Goal: Information Seeking & Learning: Learn about a topic

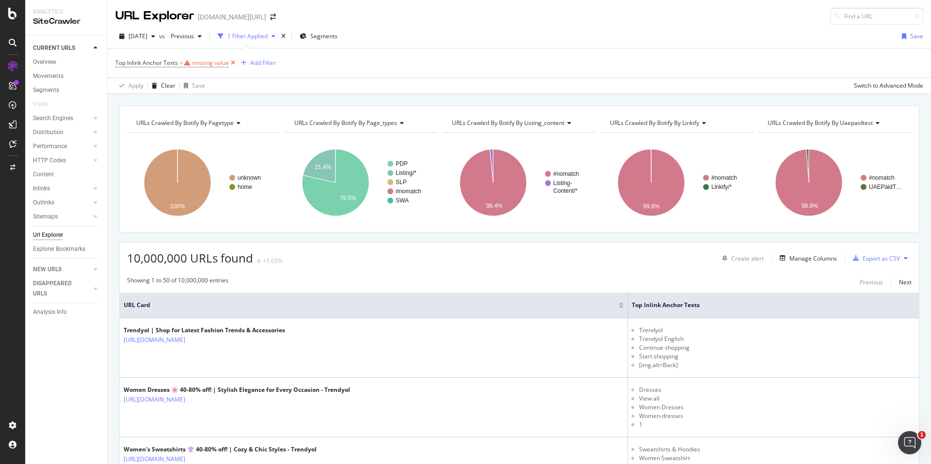
click at [233, 63] on icon at bounding box center [233, 63] width 8 height 10
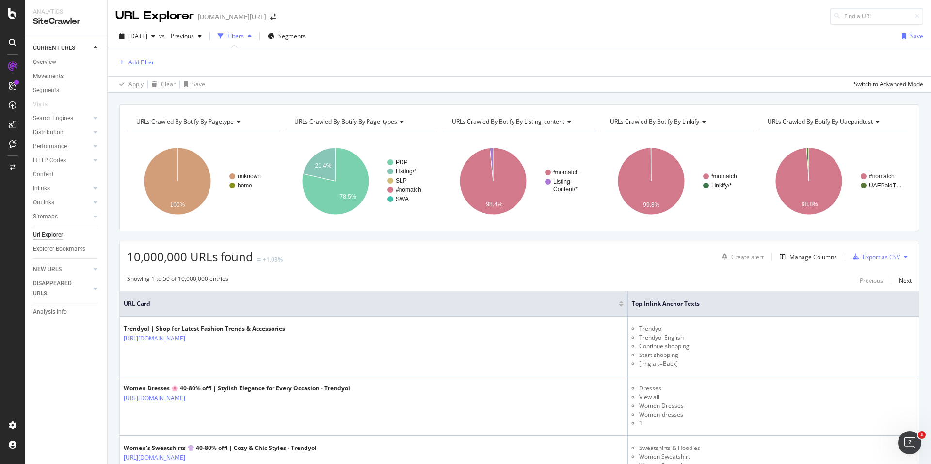
click at [141, 63] on div "Add Filter" at bounding box center [141, 62] width 26 height 8
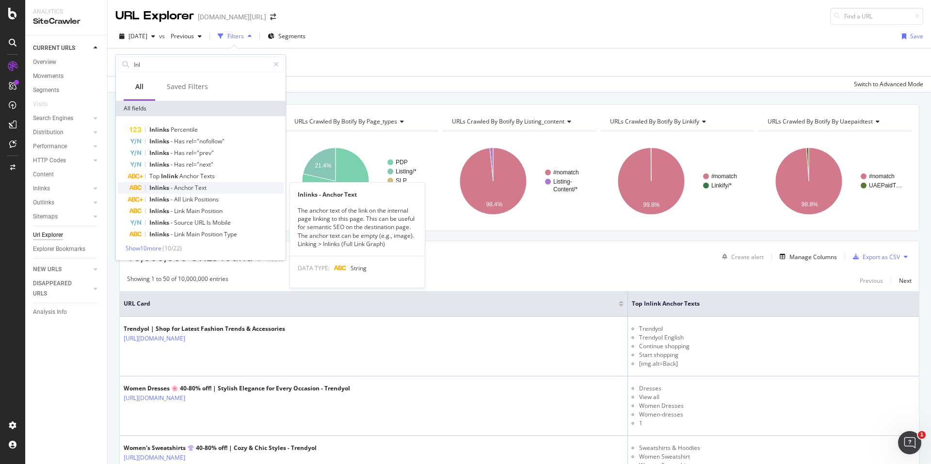
type input "Inl"
copy div "The anchor text of the link on the internal page linking to this page. This can…"
drag, startPoint x: 296, startPoint y: 210, endPoint x: 390, endPoint y: 246, distance: 100.8
click at [390, 246] on div "The anchor text of the link on the internal page linking to this page. This can…" at bounding box center [357, 227] width 135 height 42
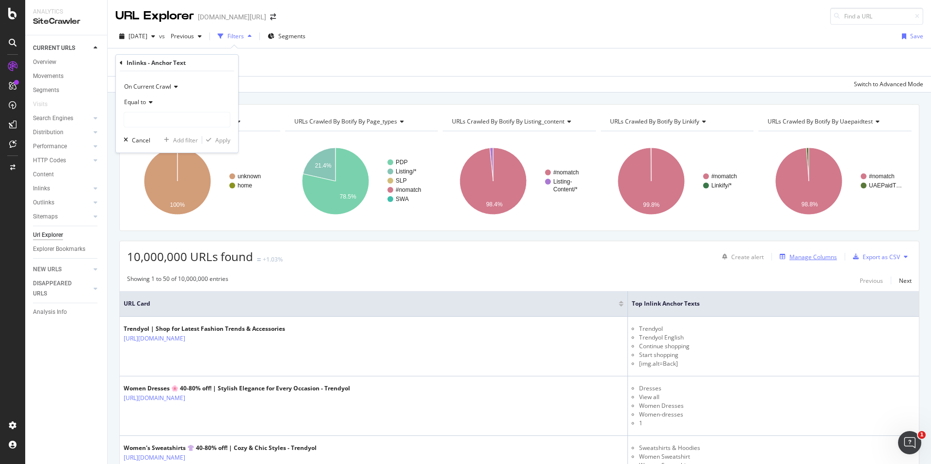
click at [826, 258] on div "Manage Columns" at bounding box center [812, 257] width 47 height 8
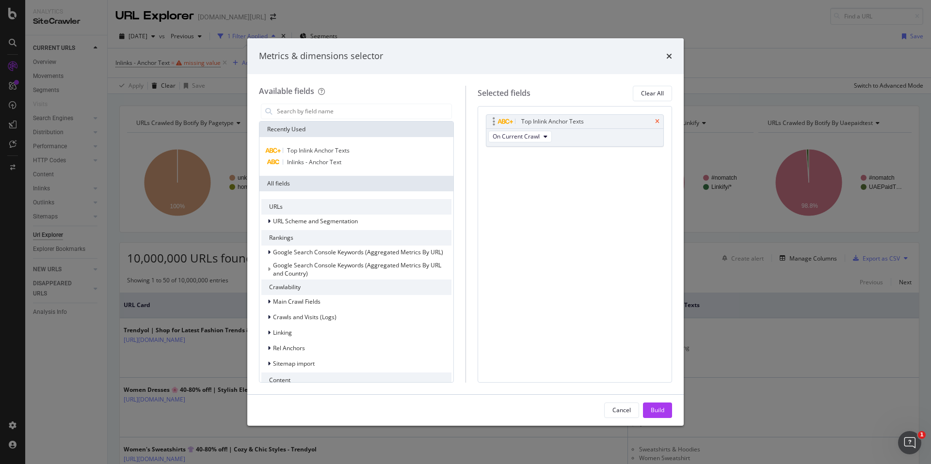
click at [656, 121] on icon "times" at bounding box center [657, 122] width 4 height 6
click at [346, 112] on input "modal" at bounding box center [363, 111] width 175 height 15
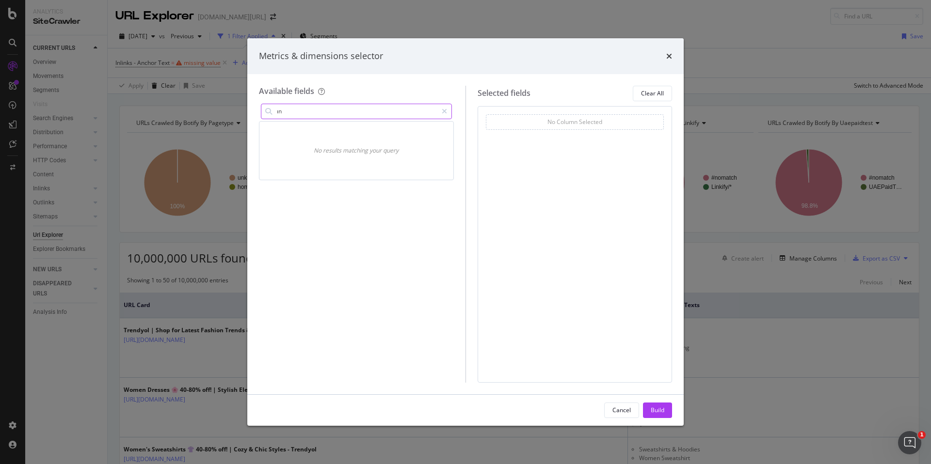
type input "ı"
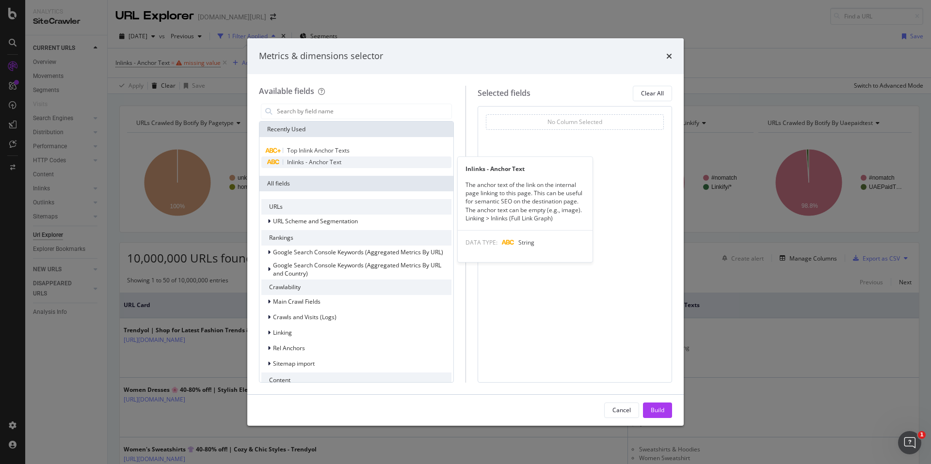
click at [324, 160] on span "Inlinks - Anchor Text" at bounding box center [314, 162] width 54 height 8
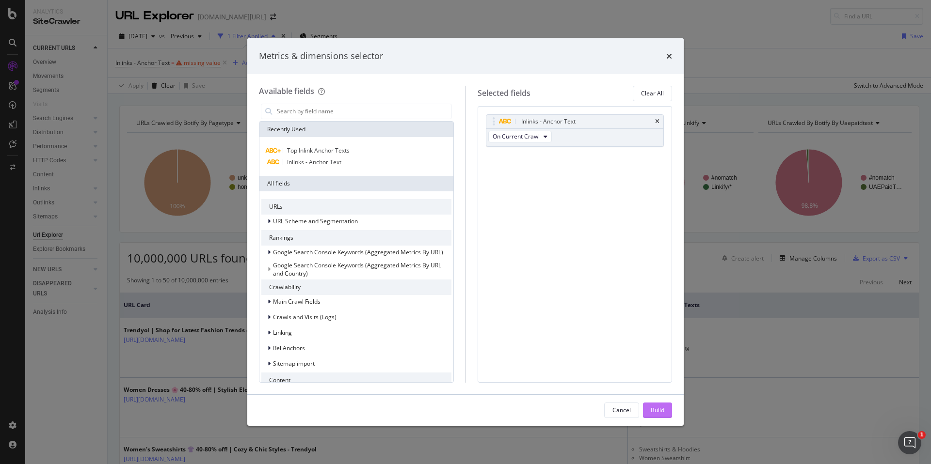
click at [665, 410] on button "Build" at bounding box center [657, 411] width 29 height 16
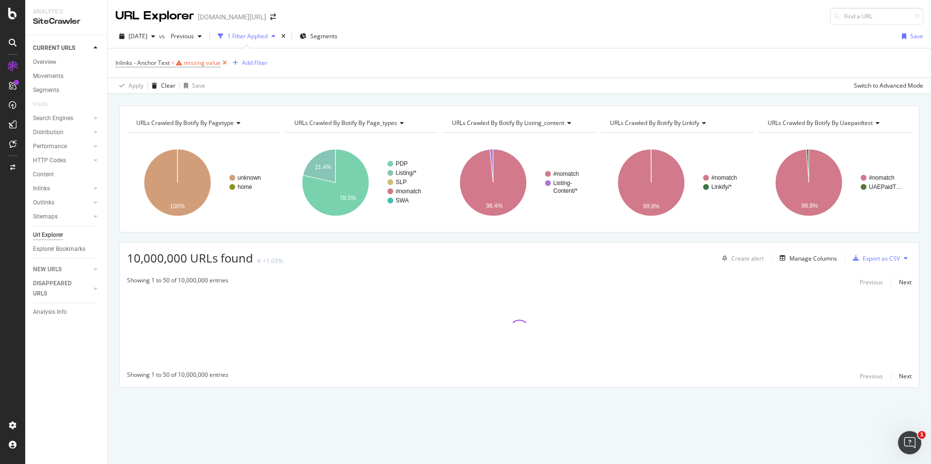
click at [224, 62] on icon at bounding box center [225, 63] width 8 height 10
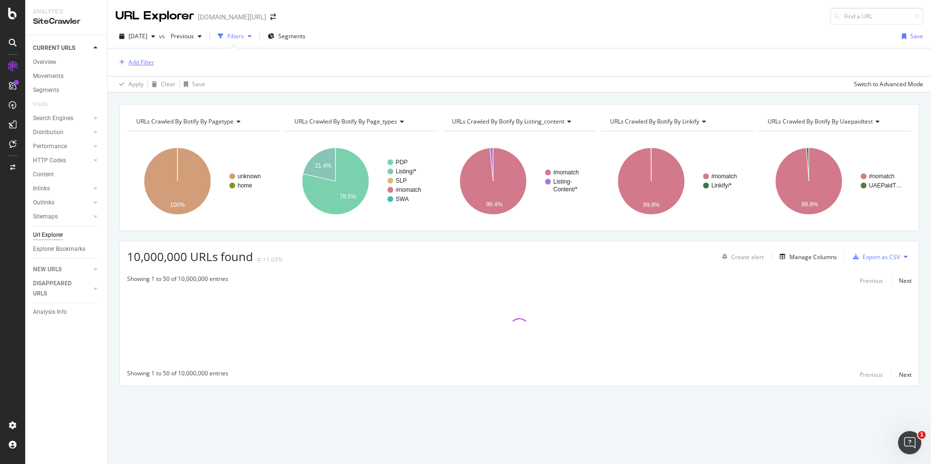
click at [146, 62] on div "Add Filter" at bounding box center [141, 62] width 26 height 8
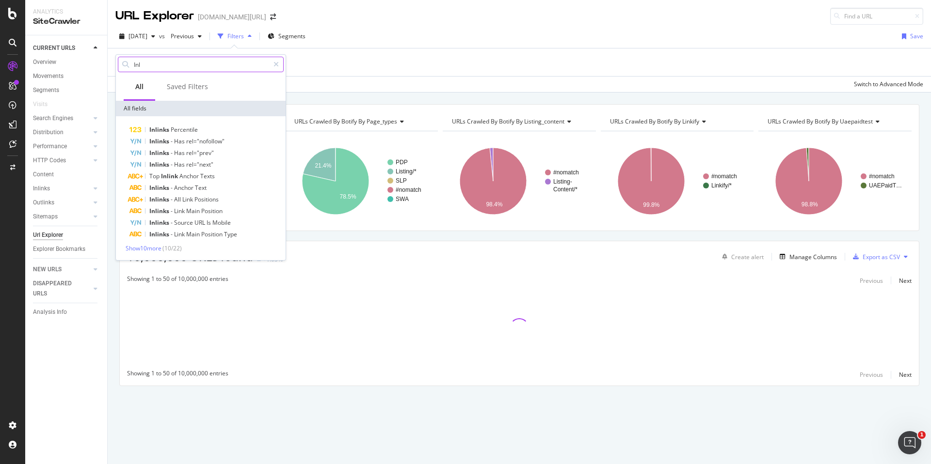
click at [176, 65] on input "Inl" at bounding box center [201, 64] width 136 height 15
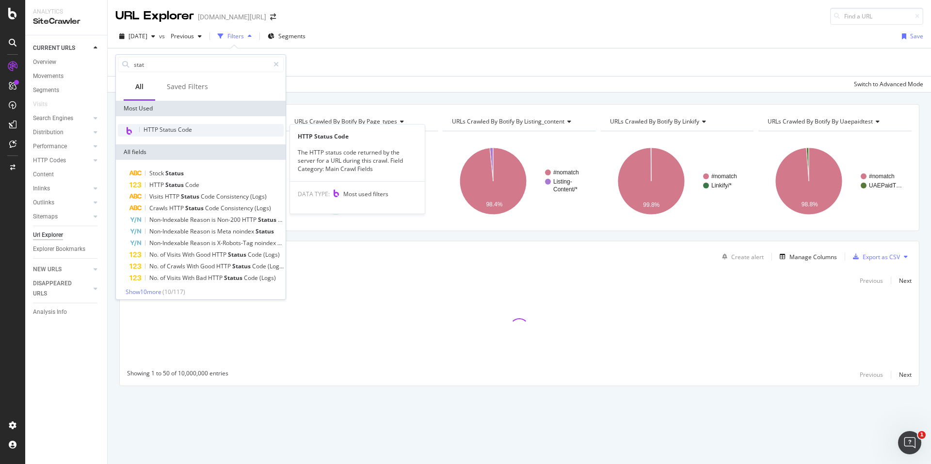
type input "stat"
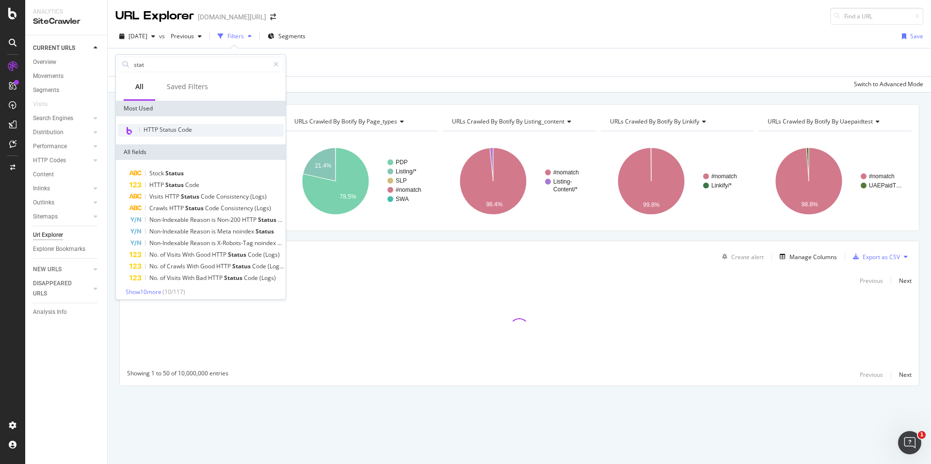
click at [213, 135] on div "HTTP Status Code" at bounding box center [201, 130] width 166 height 13
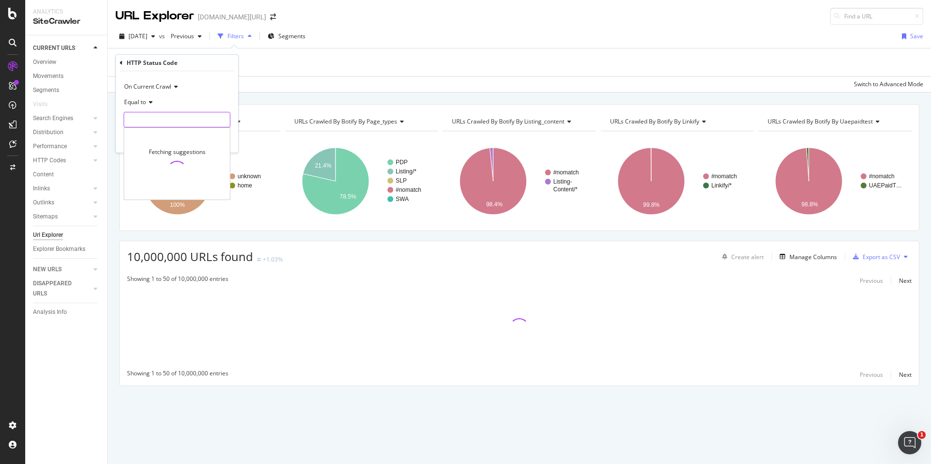
click at [185, 122] on input "number" at bounding box center [177, 120] width 107 height 16
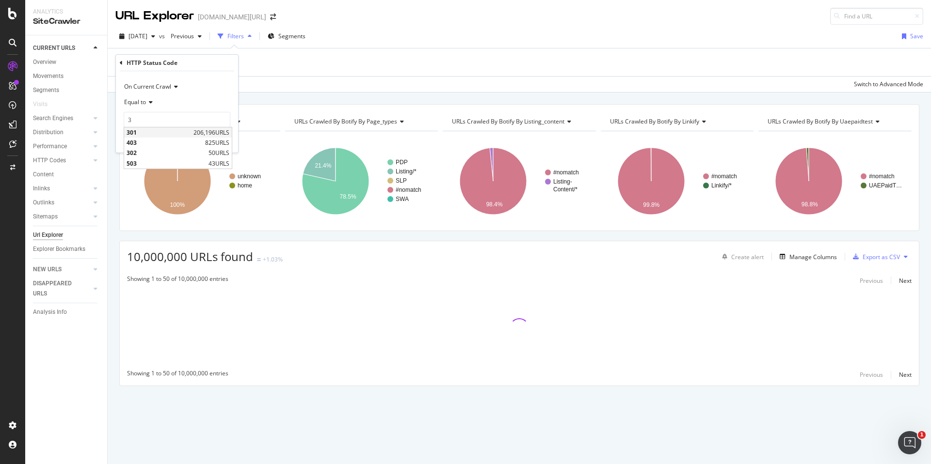
click at [190, 130] on div "301 206,196 URLS" at bounding box center [178, 132] width 108 height 10
type input "301"
click at [222, 142] on div "Apply" at bounding box center [222, 140] width 15 height 8
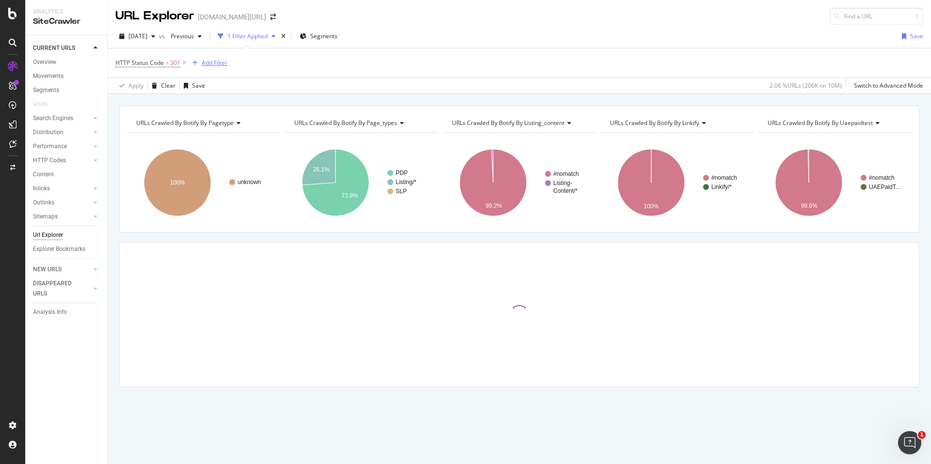
click at [219, 63] on div "Add Filter" at bounding box center [215, 63] width 26 height 8
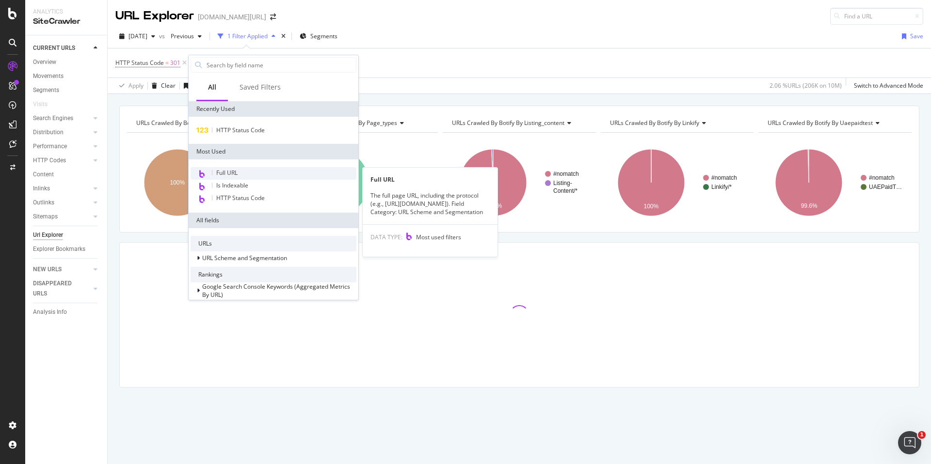
click at [320, 167] on div "Full URL" at bounding box center [273, 173] width 166 height 13
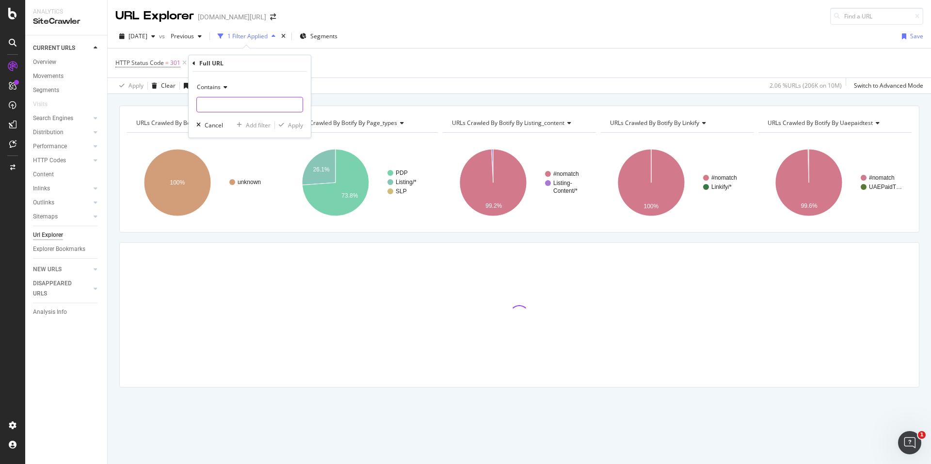
click at [227, 106] on input "text" at bounding box center [250, 105] width 106 height 16
type input "elbise"
click at [298, 125] on div "Apply" at bounding box center [295, 125] width 15 height 8
click at [271, 61] on icon at bounding box center [269, 63] width 8 height 10
click at [827, 251] on div at bounding box center [519, 315] width 799 height 144
